Goal: Task Accomplishment & Management: Use online tool/utility

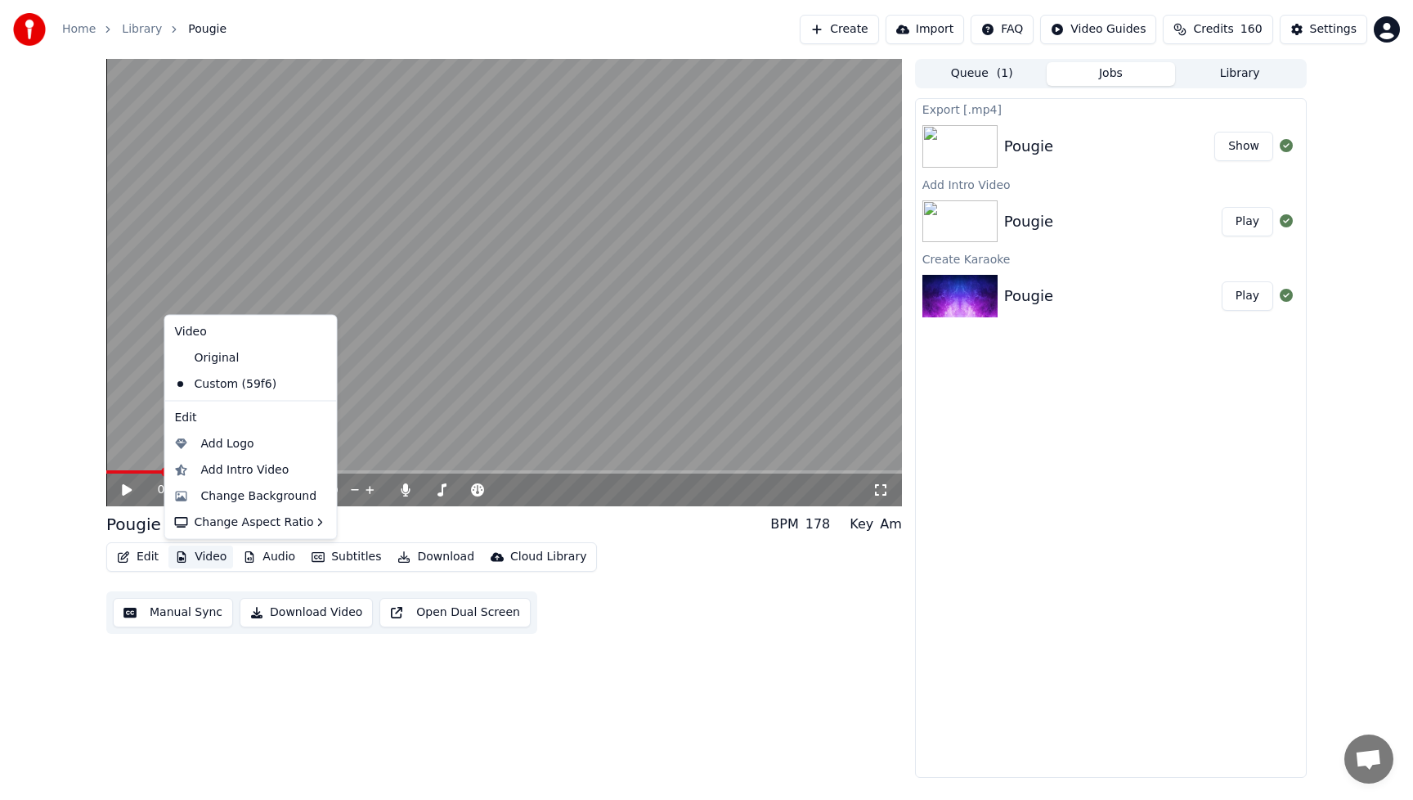
click at [217, 556] on button "Video" at bounding box center [200, 557] width 65 height 23
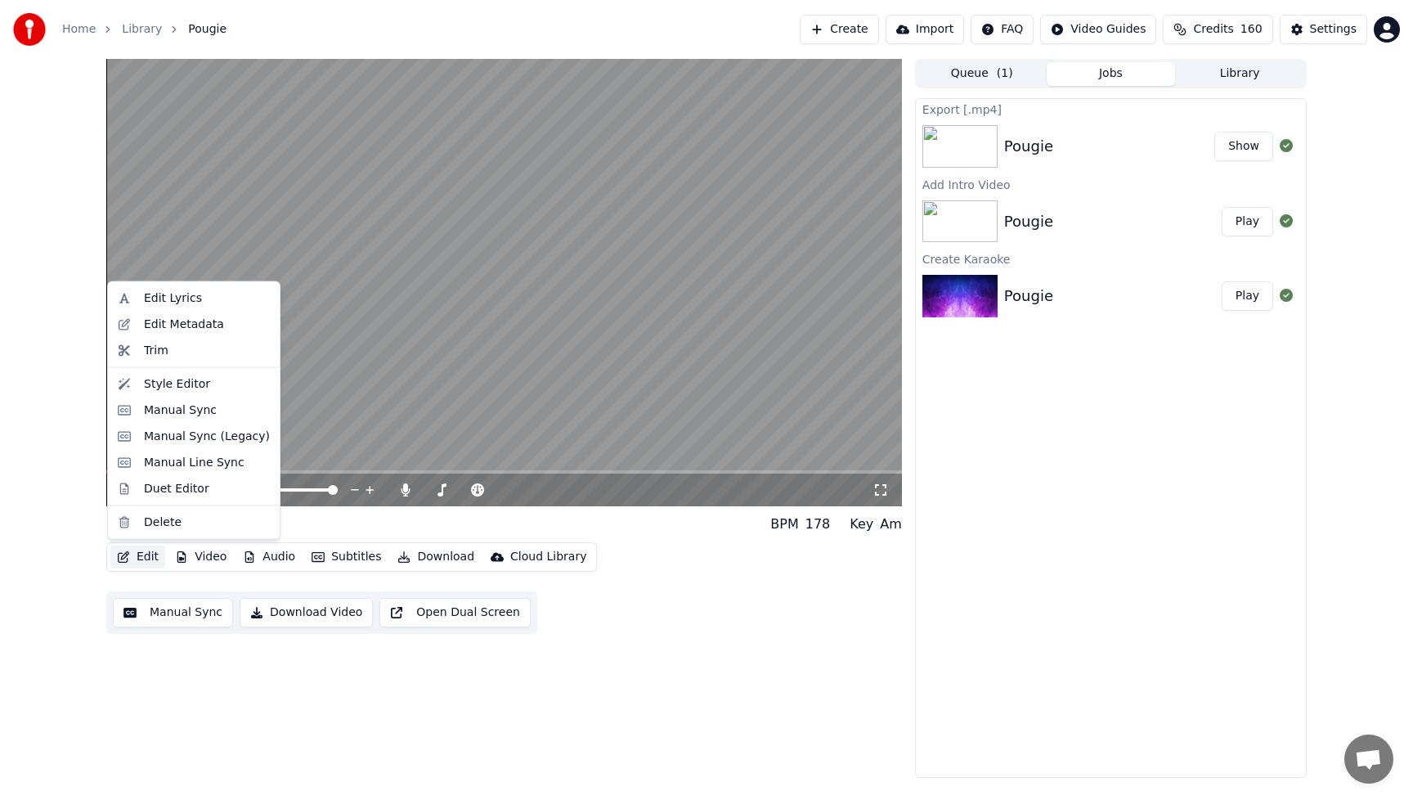
click at [150, 559] on button "Edit" at bounding box center [137, 557] width 55 height 23
click at [170, 386] on div "Style Editor" at bounding box center [177, 383] width 66 height 16
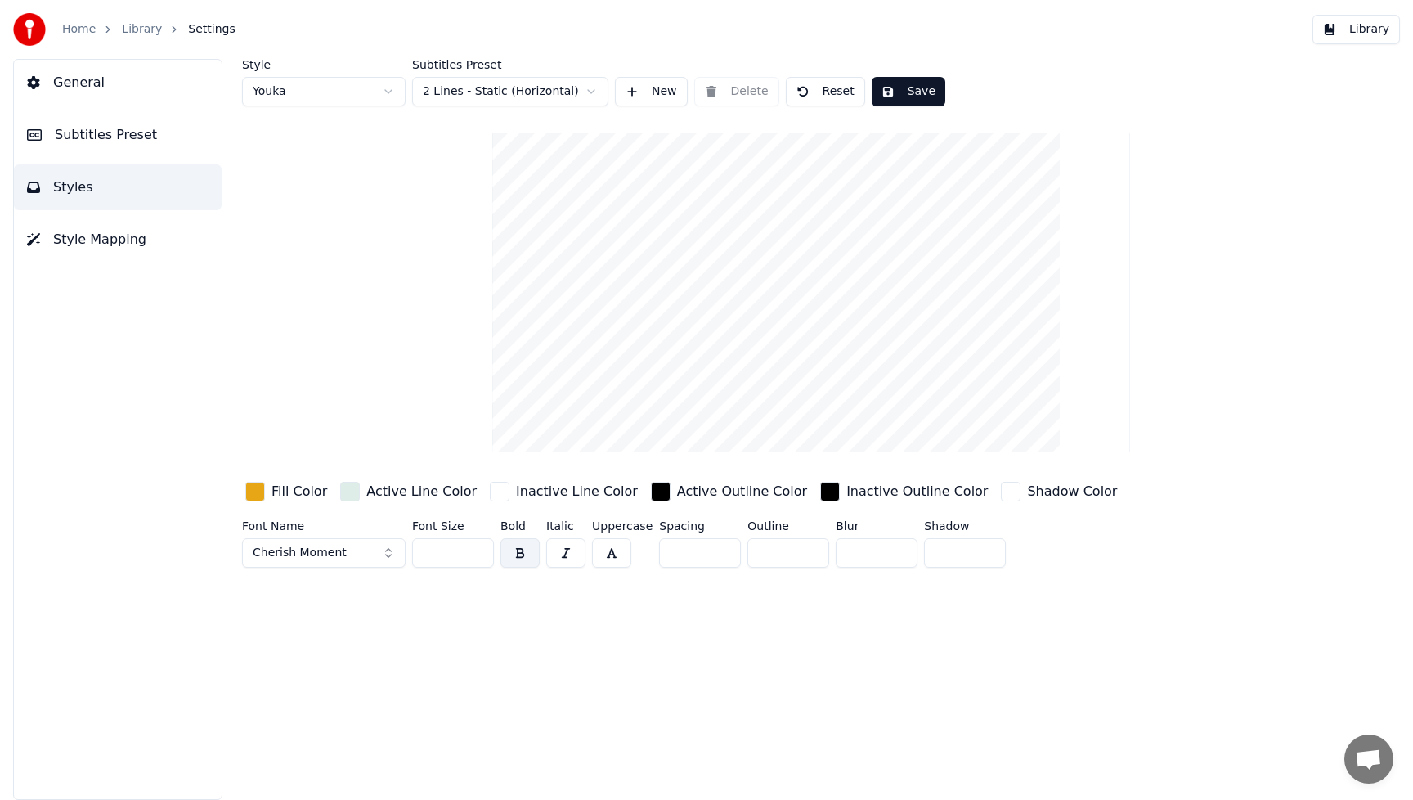
click at [254, 491] on div "button" at bounding box center [255, 492] width 20 height 20
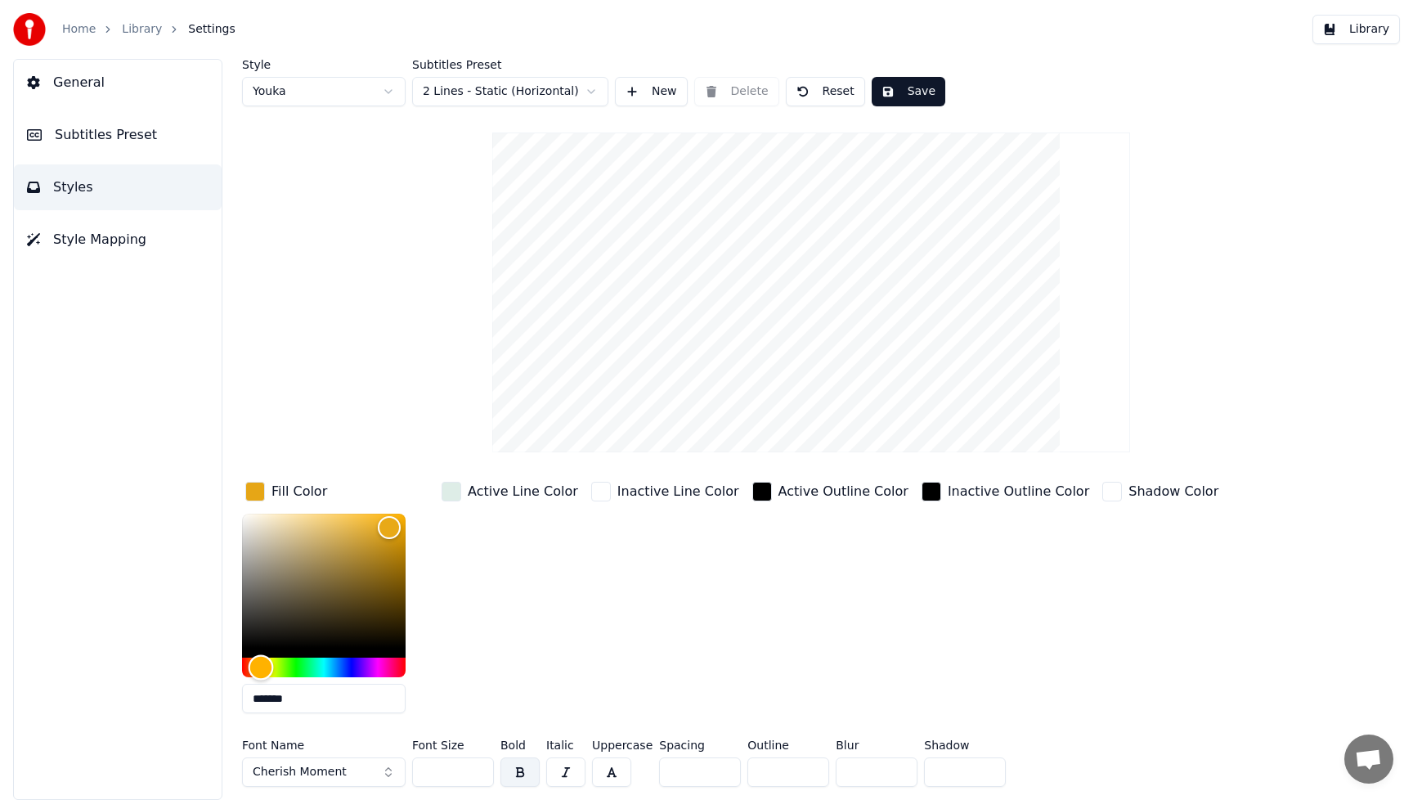
type input "*******"
click at [335, 667] on div "Hue" at bounding box center [324, 668] width 164 height 20
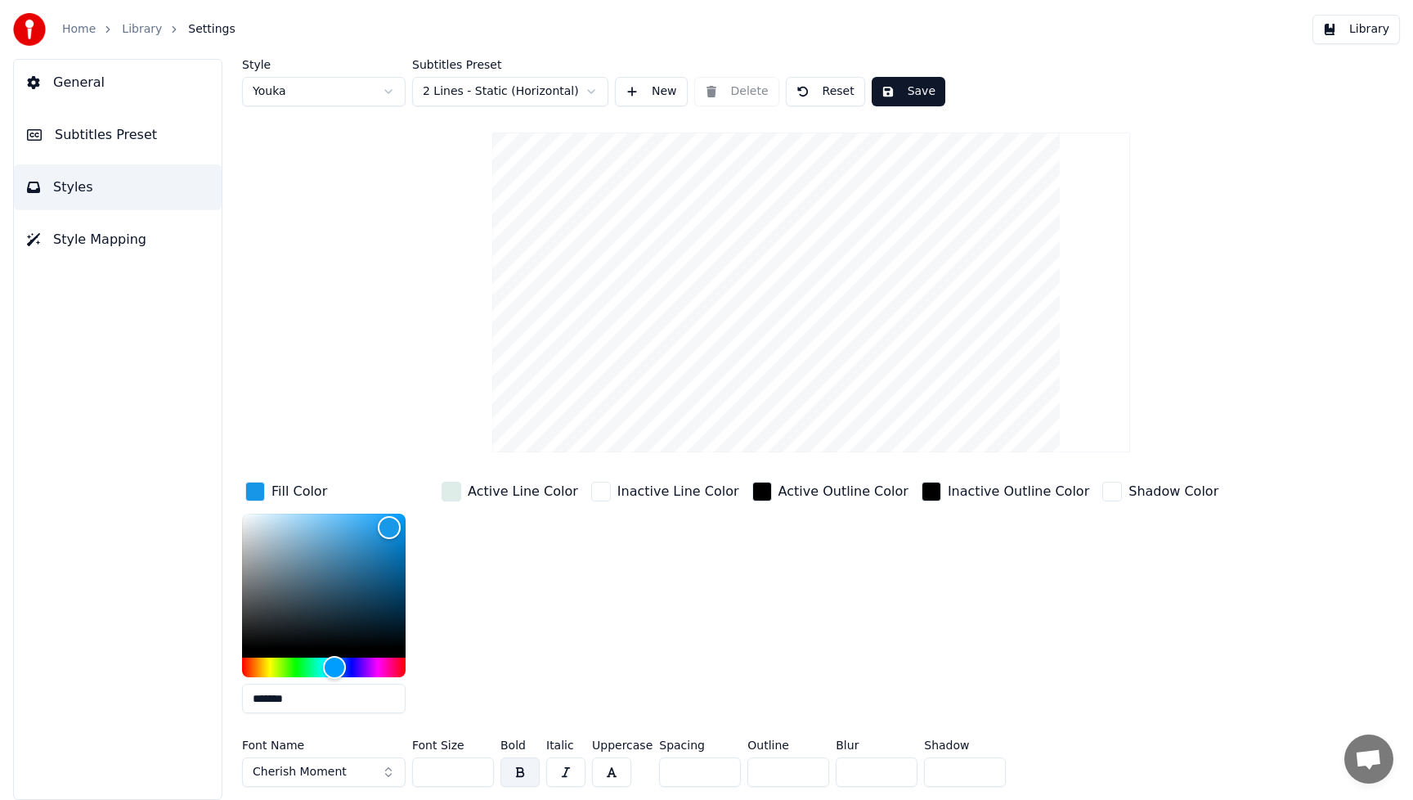
click at [542, 573] on div "Active Line Color" at bounding box center [509, 602] width 143 height 248
click at [386, 775] on button "Cherish Moment" at bounding box center [324, 771] width 164 height 29
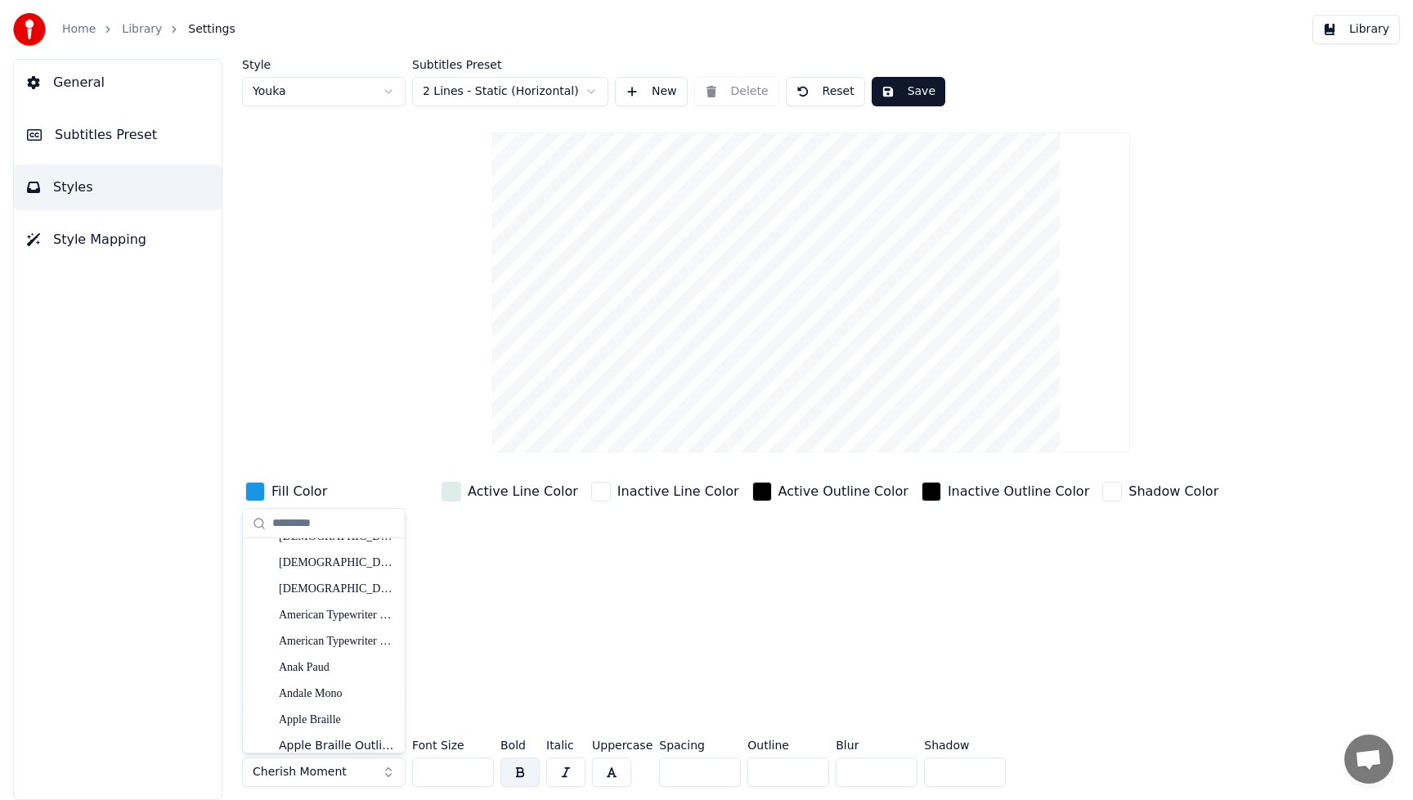
scroll to position [299, 0]
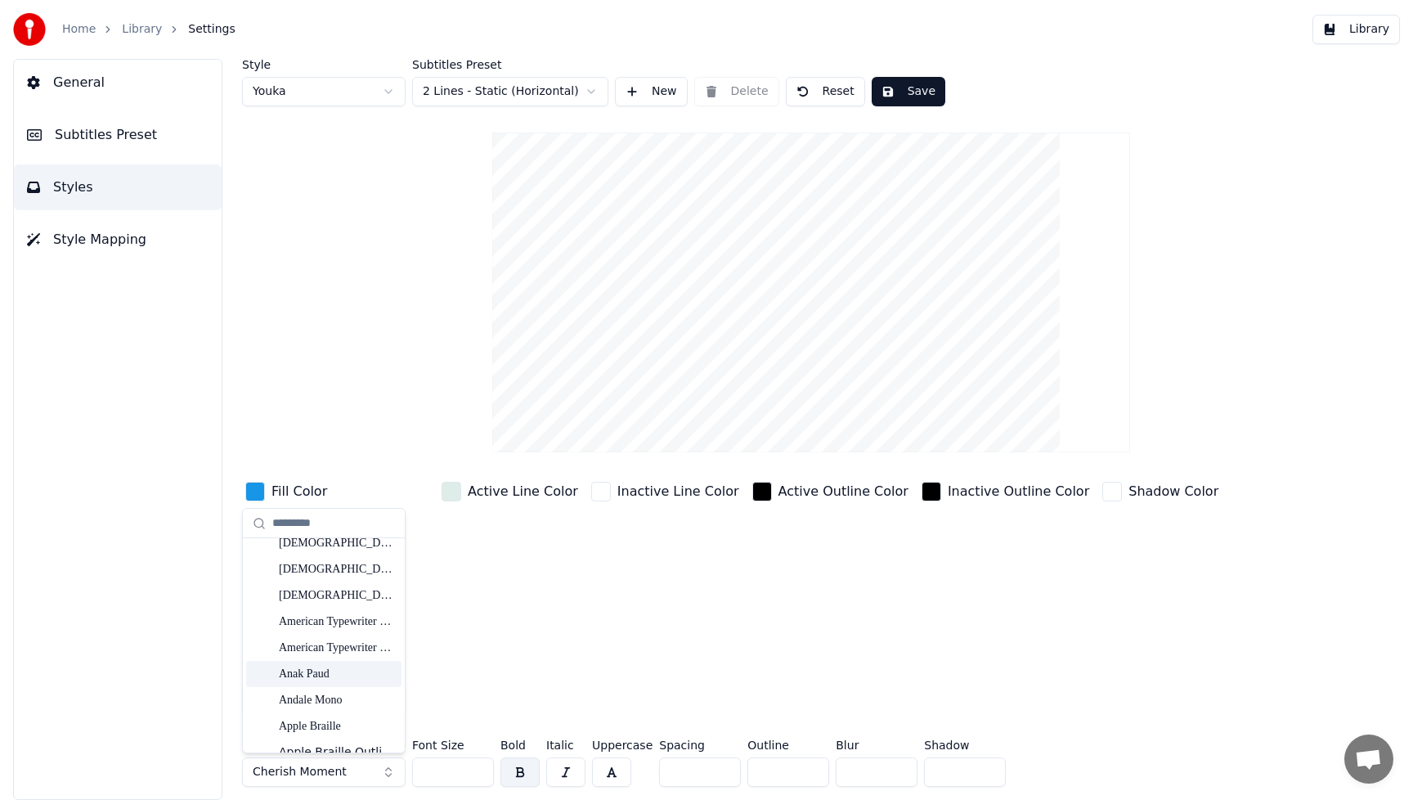
click at [316, 679] on div "Anak Paud" at bounding box center [337, 674] width 116 height 16
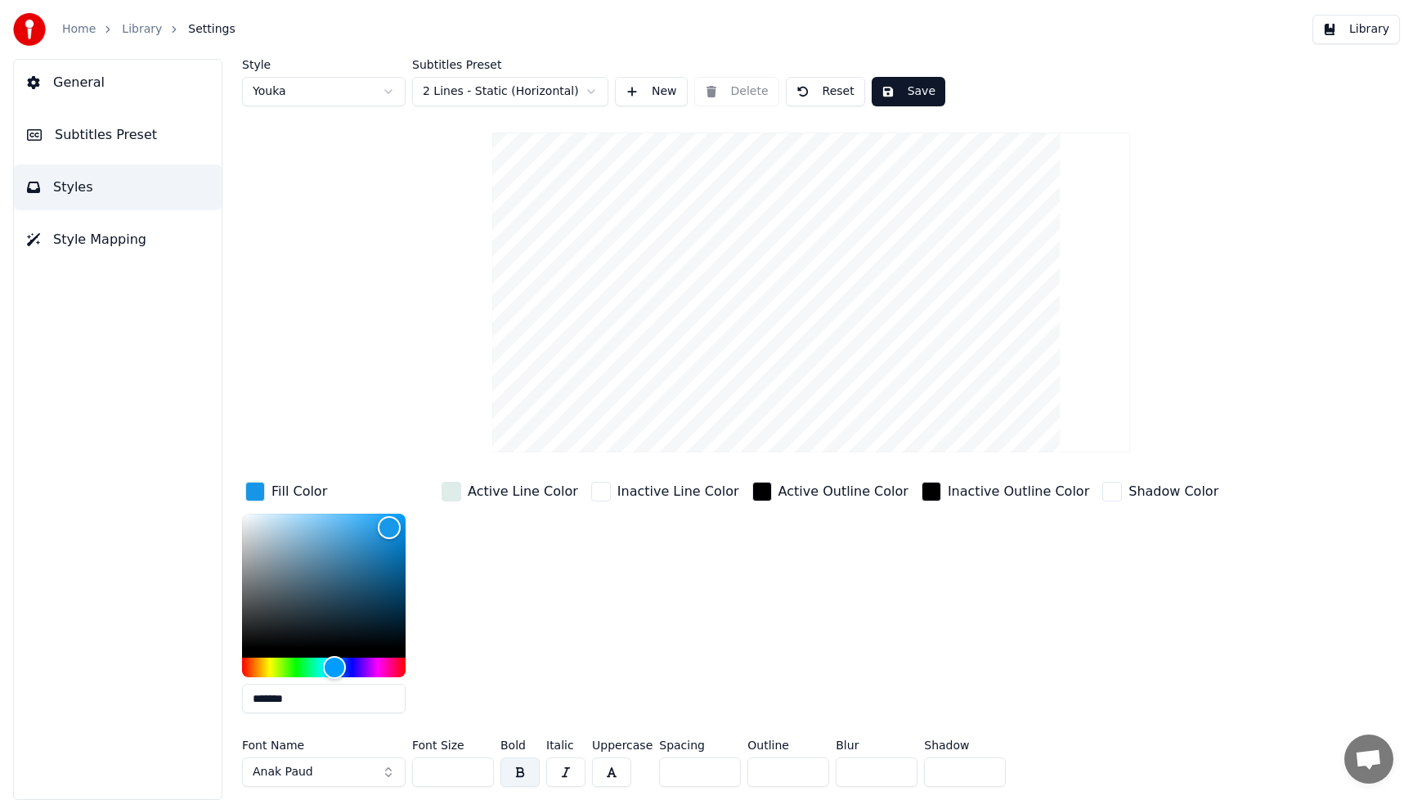
click at [876, 635] on div "Active Outline Color" at bounding box center [830, 602] width 163 height 248
click at [916, 95] on button "Save" at bounding box center [909, 91] width 74 height 29
click at [925, 94] on button "Save" at bounding box center [909, 91] width 74 height 29
click at [1369, 29] on button "Library" at bounding box center [1357, 29] width 88 height 29
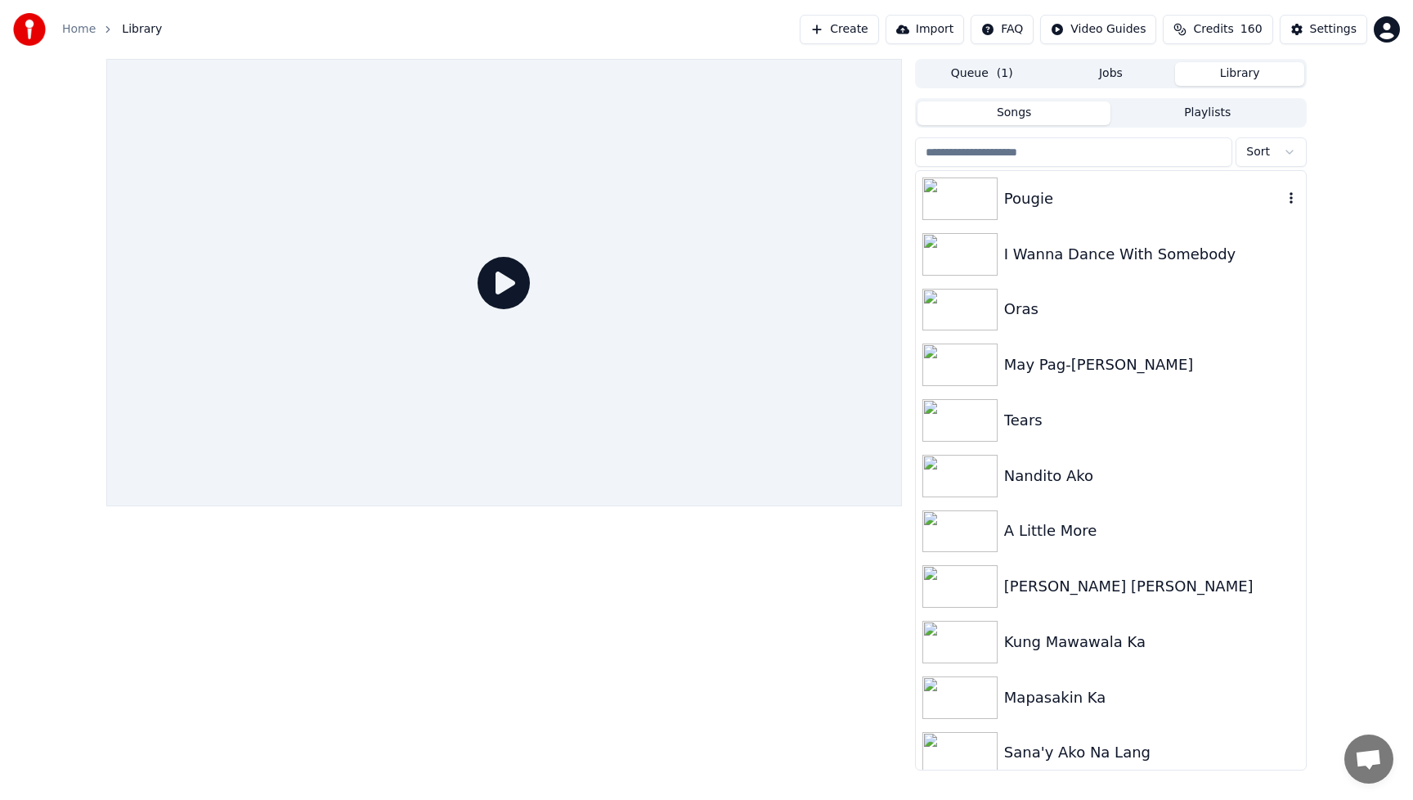
click at [959, 189] on img at bounding box center [960, 198] width 75 height 43
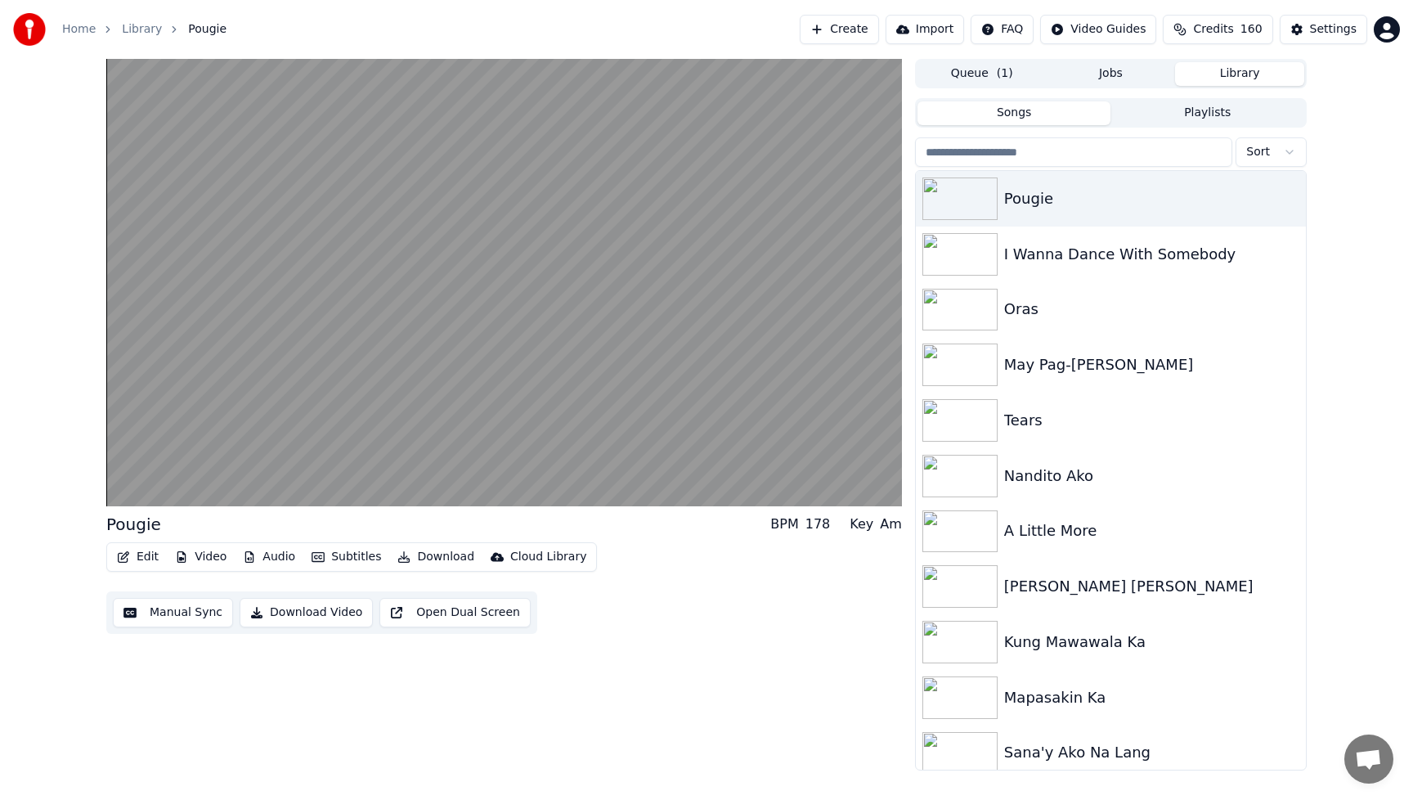
click at [230, 560] on div "Edit Video Audio Subtitles Download Cloud Library" at bounding box center [351, 556] width 491 height 29
click at [201, 558] on button "Video" at bounding box center [200, 557] width 65 height 23
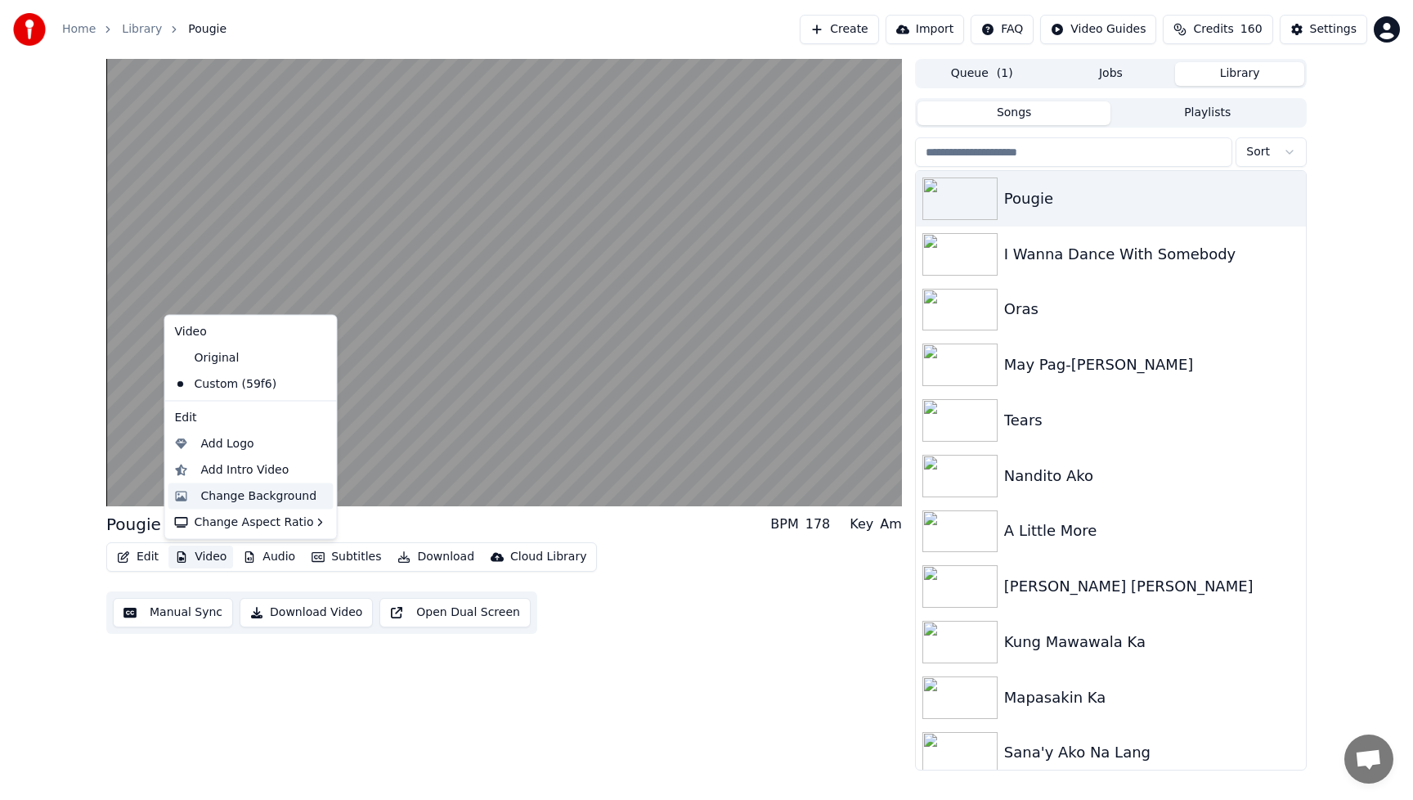
click at [222, 491] on div "Change Background" at bounding box center [259, 495] width 116 height 16
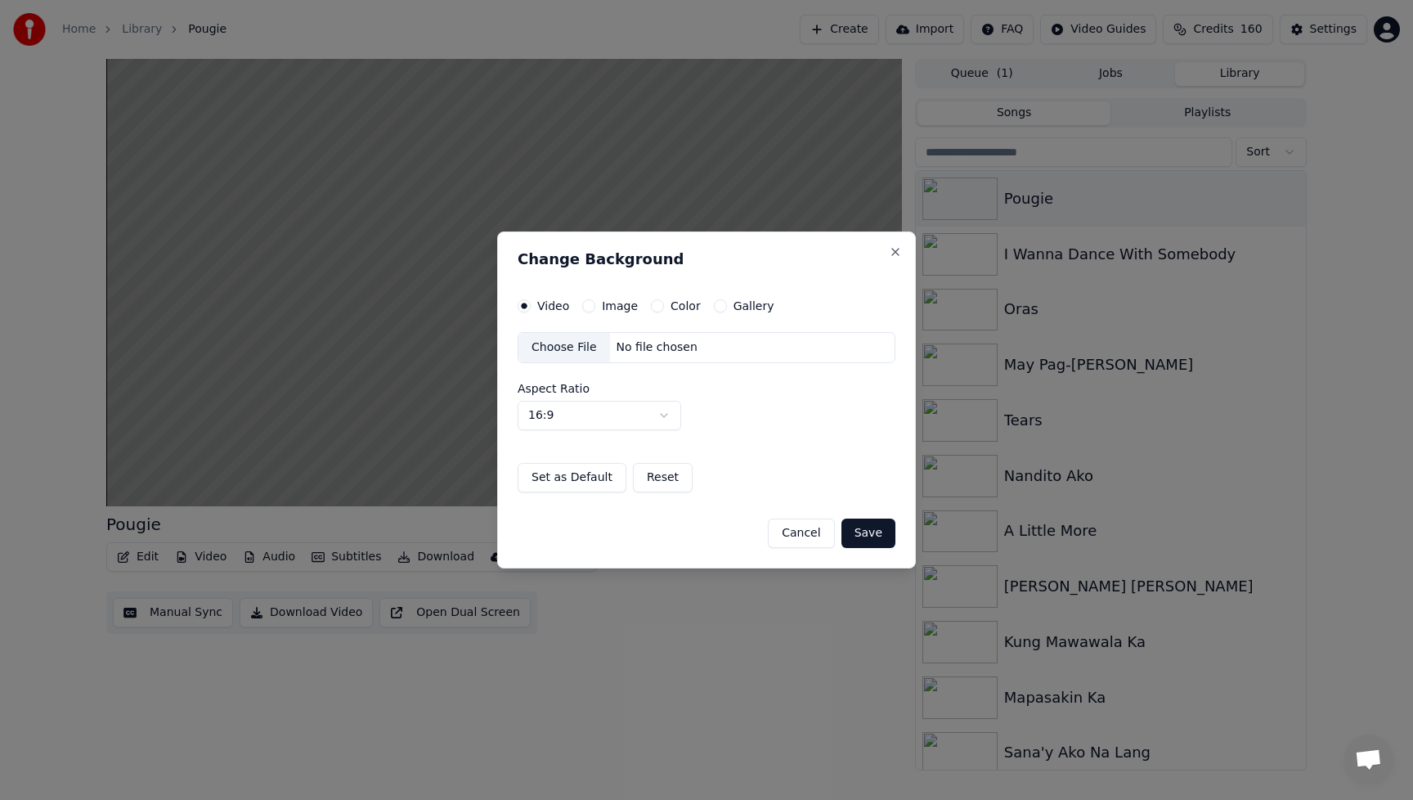
click at [560, 346] on div "Choose File" at bounding box center [565, 347] width 92 height 29
click at [869, 532] on button "Save" at bounding box center [869, 533] width 54 height 29
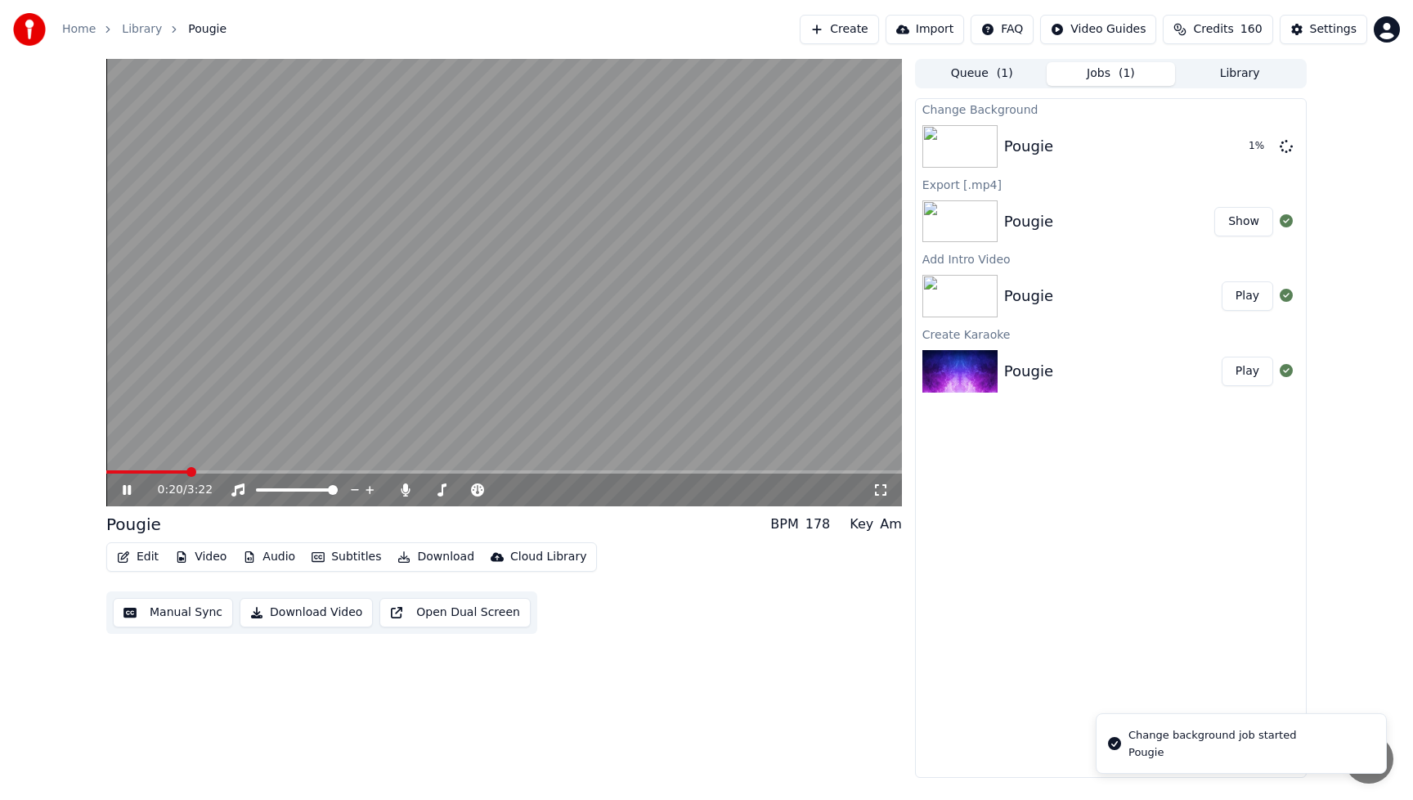
click at [120, 489] on icon at bounding box center [138, 489] width 38 height 13
click at [1254, 146] on button "Play" at bounding box center [1248, 146] width 52 height 29
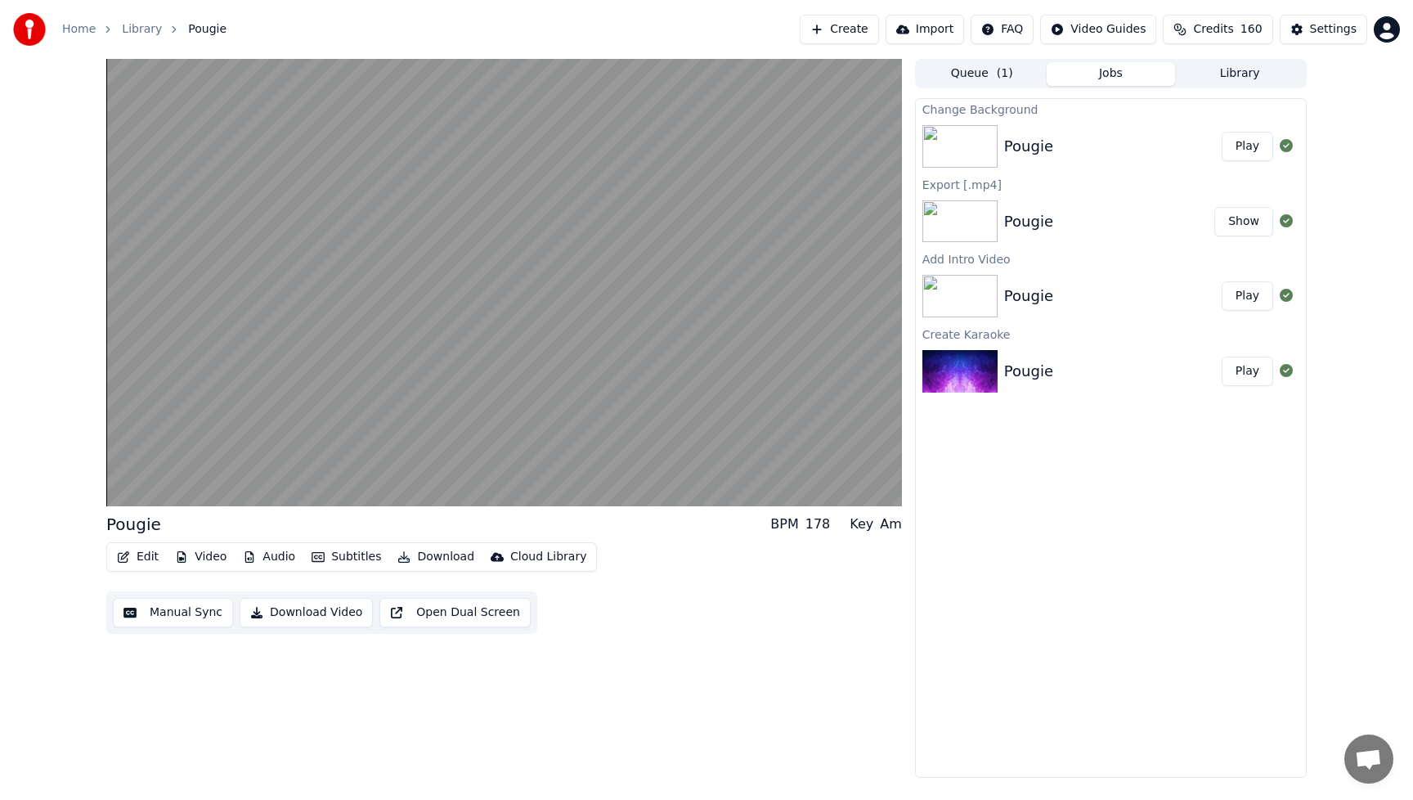
click at [213, 553] on button "Video" at bounding box center [200, 557] width 65 height 23
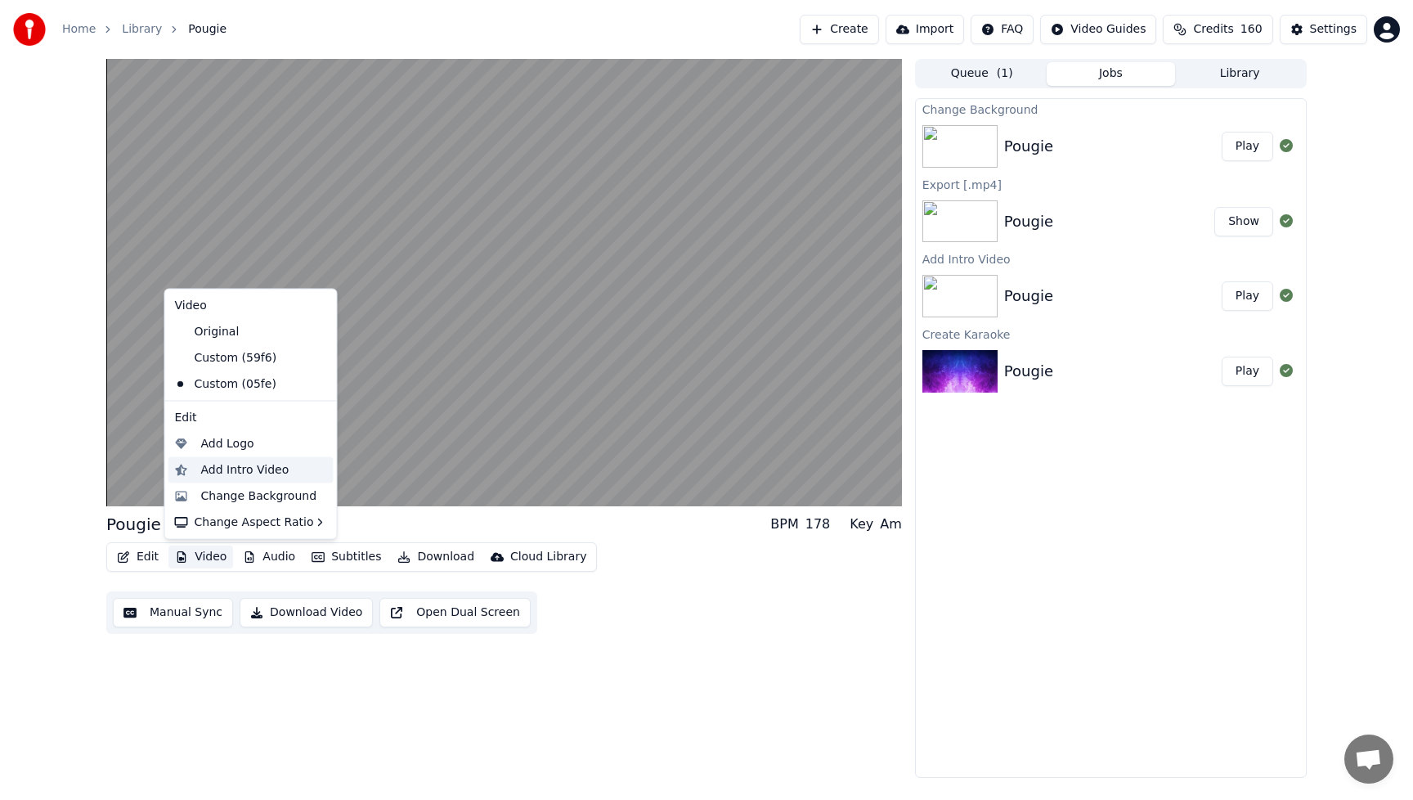
click at [240, 469] on div "Add Intro Video" at bounding box center [245, 469] width 88 height 16
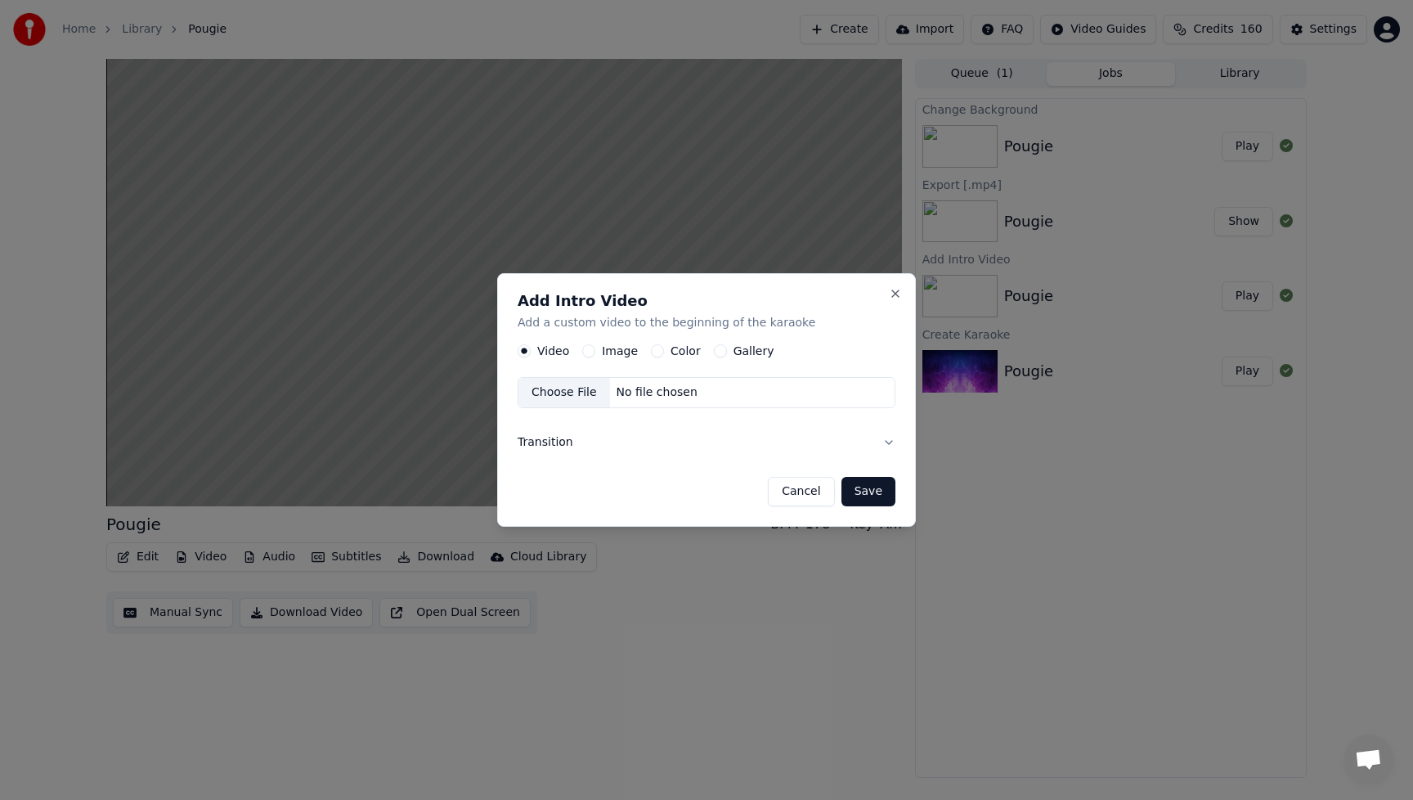
click at [589, 350] on button "Image" at bounding box center [588, 350] width 13 height 13
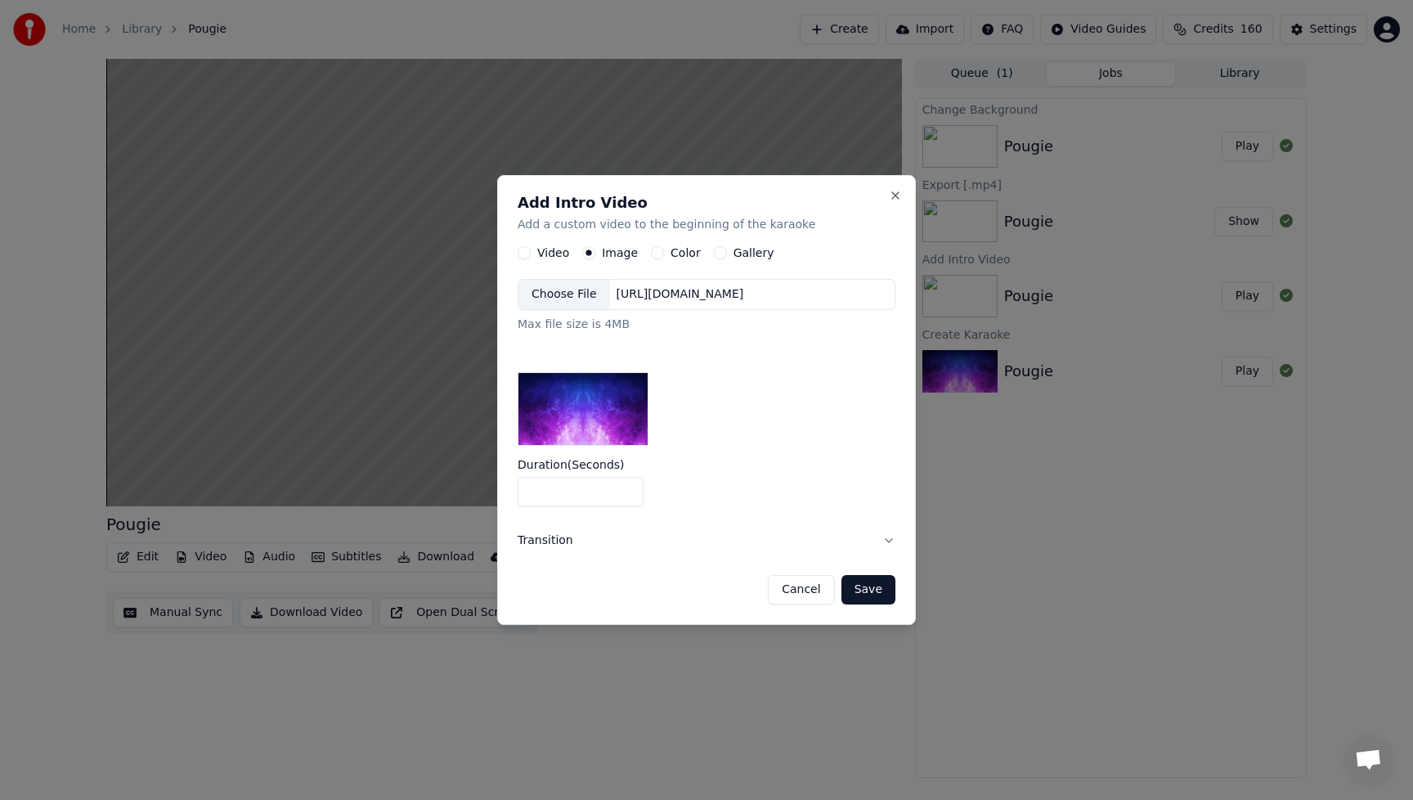
click at [631, 496] on input "*" at bounding box center [581, 491] width 126 height 29
type input "*"
click at [631, 496] on input "*" at bounding box center [581, 491] width 126 height 29
click at [586, 289] on div "Choose File" at bounding box center [565, 294] width 92 height 29
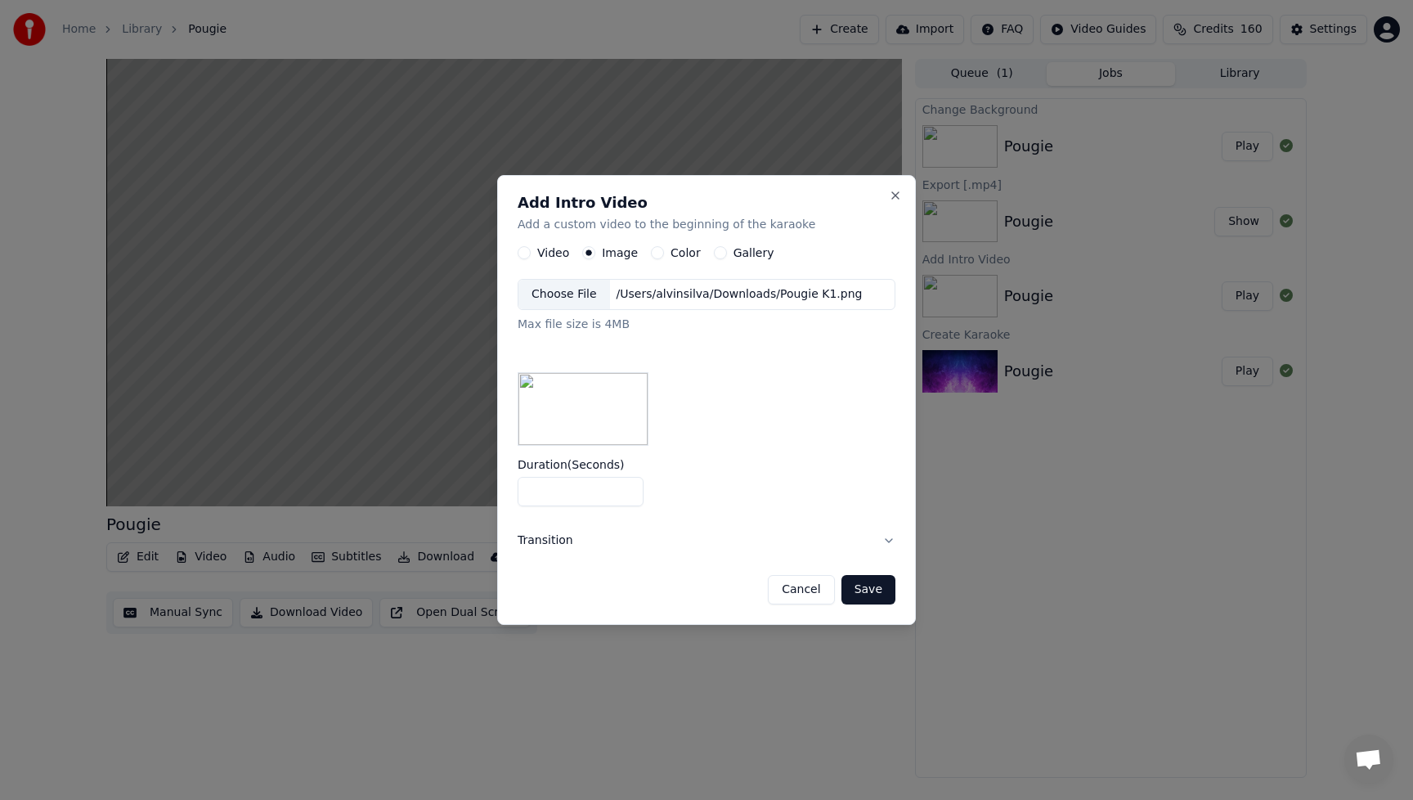
click at [883, 590] on button "Save" at bounding box center [869, 589] width 54 height 29
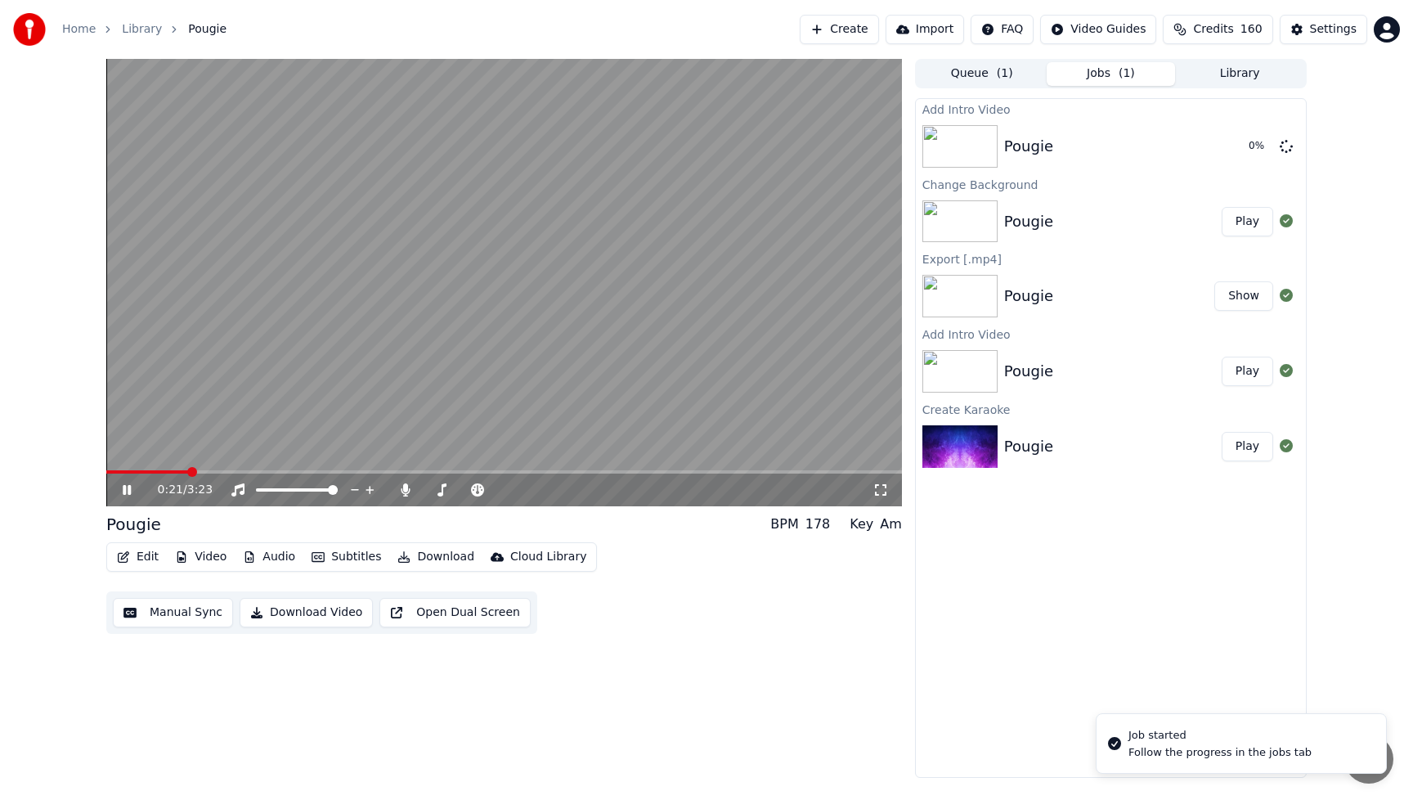
click at [129, 487] on icon at bounding box center [127, 490] width 8 height 10
click at [1251, 153] on button "Play" at bounding box center [1248, 146] width 52 height 29
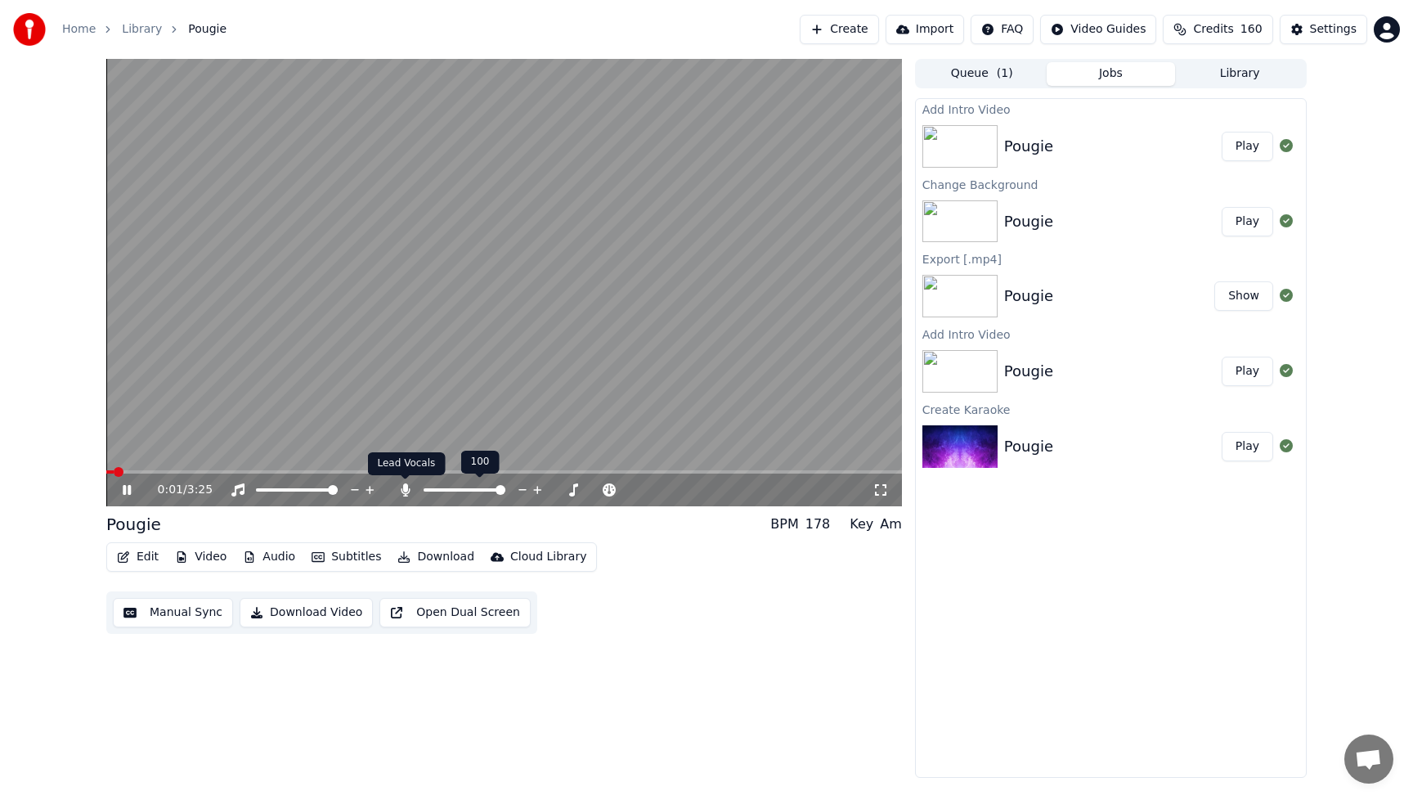
click at [402, 488] on icon at bounding box center [406, 489] width 16 height 13
click at [402, 492] on icon at bounding box center [406, 489] width 16 height 13
click at [404, 490] on icon at bounding box center [405, 489] width 9 height 13
click at [124, 486] on icon at bounding box center [127, 490] width 8 height 10
click at [285, 609] on button "Download Video" at bounding box center [306, 612] width 133 height 29
